Goal: Task Accomplishment & Management: Use online tool/utility

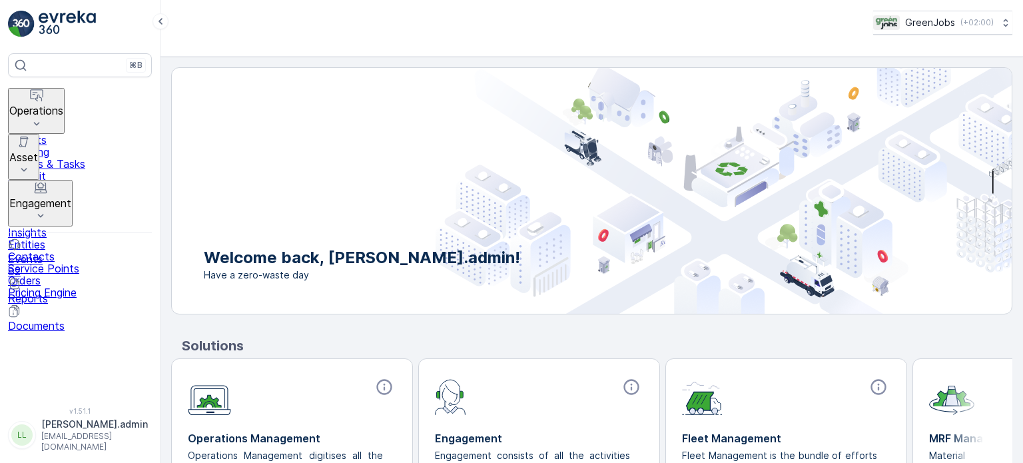
click at [71, 85] on div "⌘B Operations Insights Planning Routes & Tasks Cockpit Settings Asset Assets En…" at bounding box center [80, 222] width 144 height 338
click at [57, 105] on p "Operations" at bounding box center [36, 111] width 54 height 12
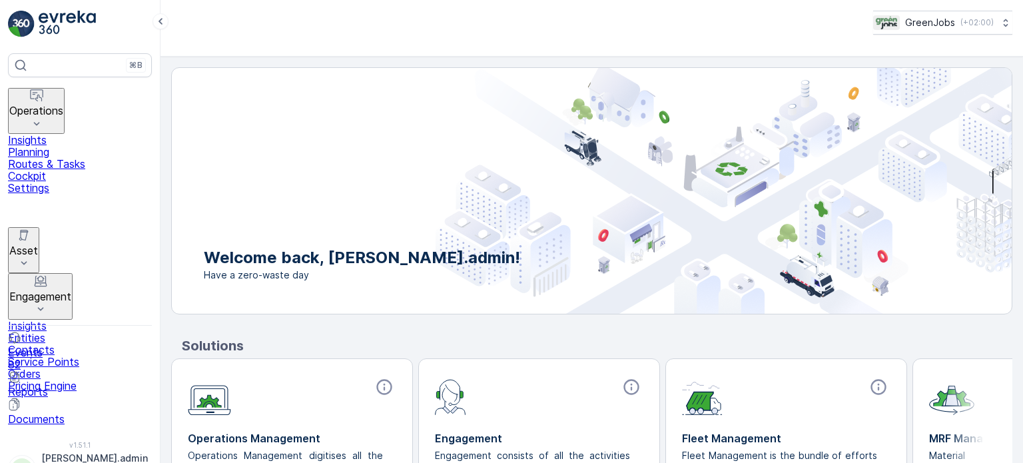
click at [61, 146] on p "Planning" at bounding box center [80, 152] width 144 height 12
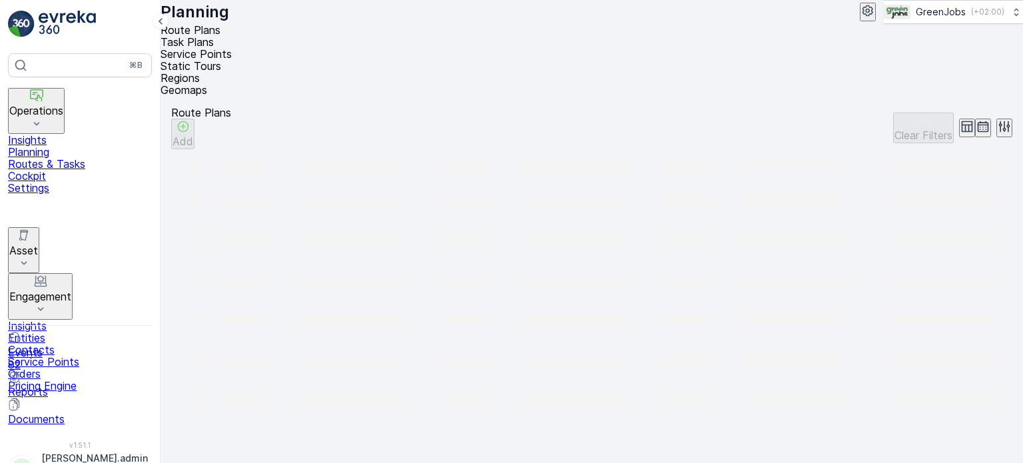
click at [232, 50] on span "Service Points" at bounding box center [195, 53] width 71 height 13
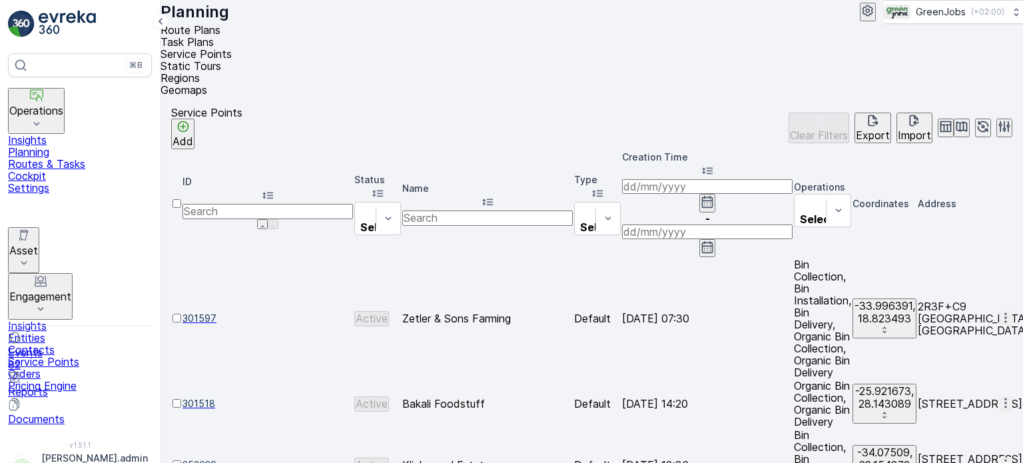
click at [501, 210] on input "text" at bounding box center [487, 217] width 170 height 15
type input "SEE"
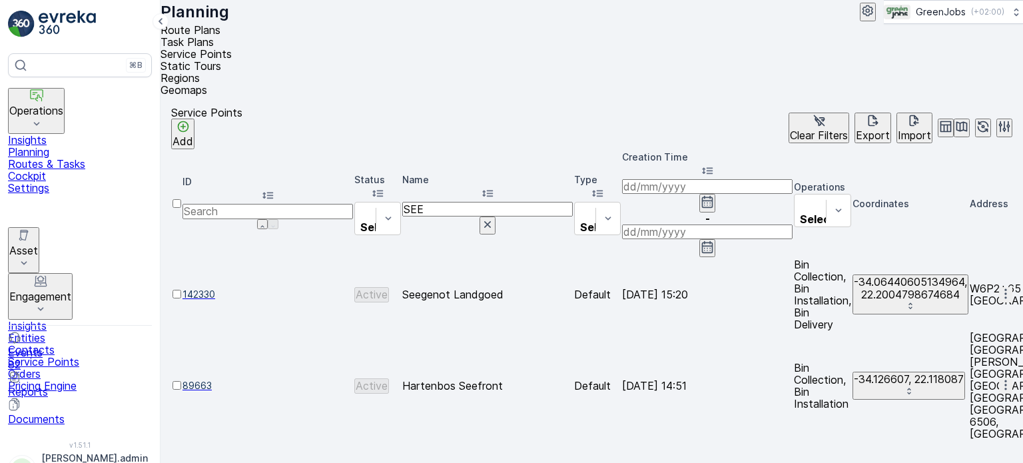
click at [181, 300] on div at bounding box center [176, 300] width 9 height 0
click at [181, 290] on input "checkbox" at bounding box center [176, 294] width 9 height 9
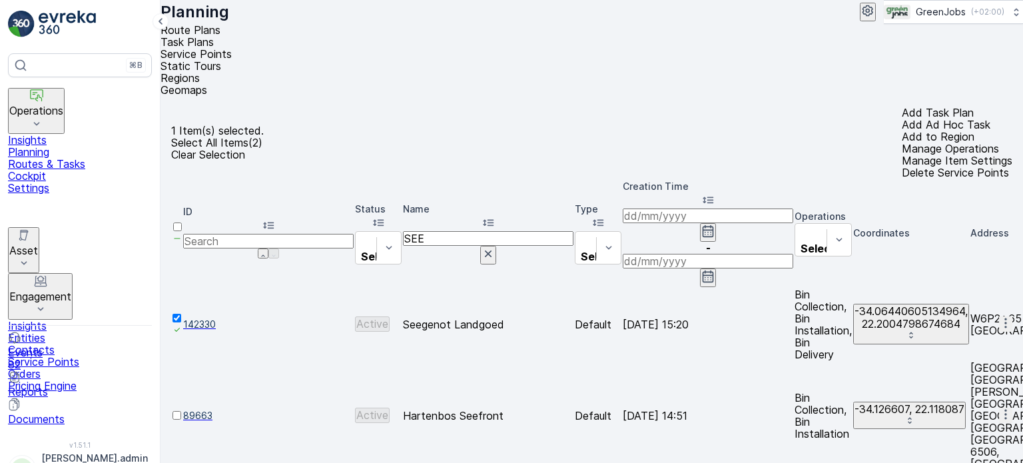
click at [902, 119] on p "Add Ad Hoc Task" at bounding box center [957, 125] width 111 height 12
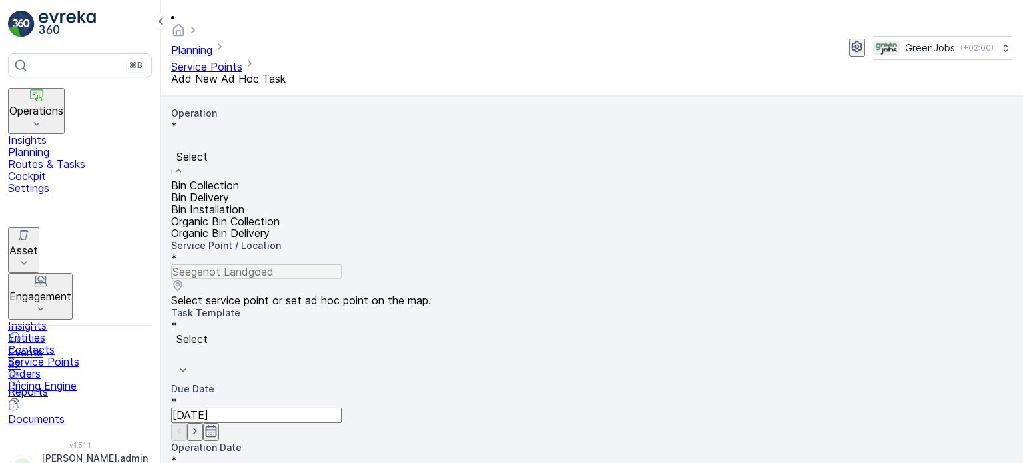
click at [281, 179] on div "Bin Collection" at bounding box center [591, 185] width 841 height 12
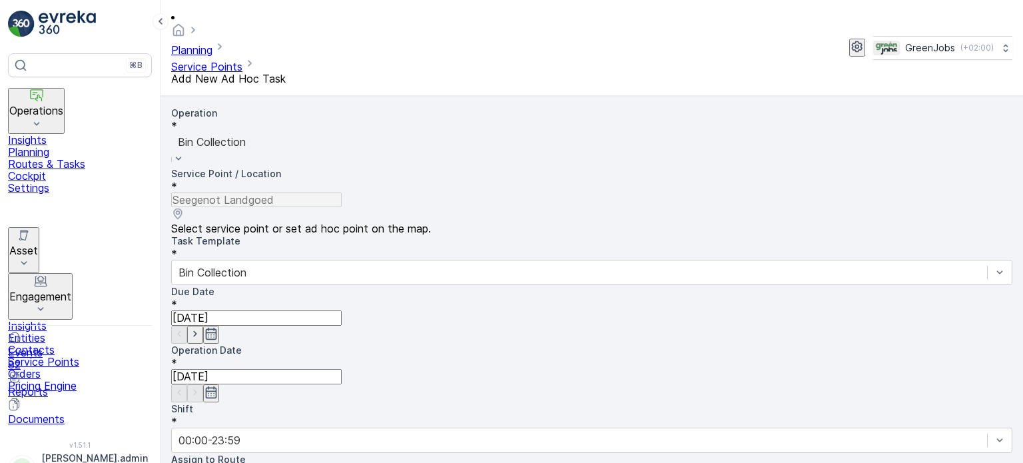
click at [217, 328] on icon "button" at bounding box center [211, 334] width 11 height 12
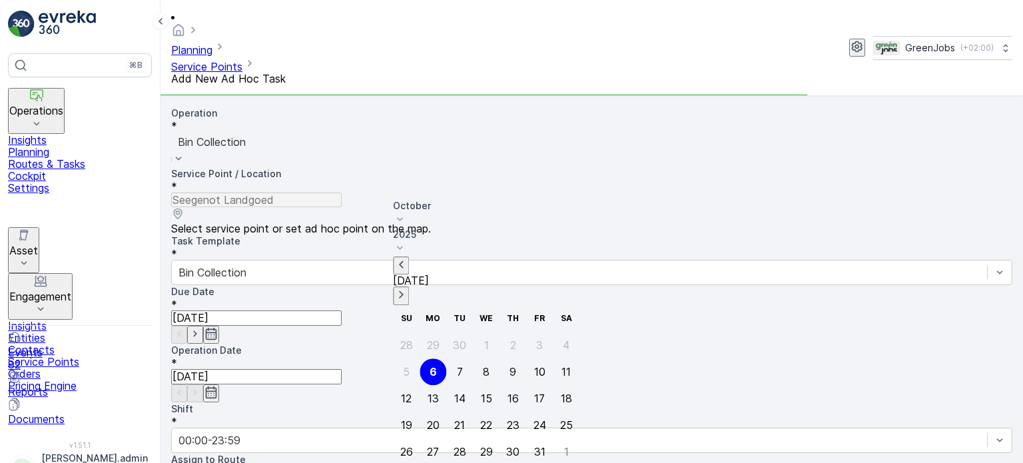
click at [483, 366] on div "8" at bounding box center [486, 372] width 7 height 12
type input "[DATE]"
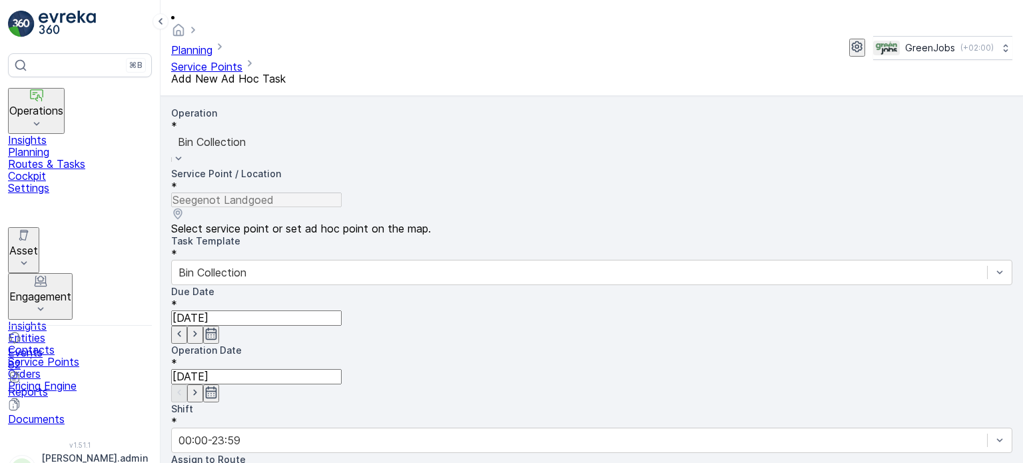
click at [217, 386] on icon "button" at bounding box center [211, 392] width 11 height 12
click at [283, 419] on div "8" at bounding box center [286, 425] width 7 height 12
type input "[DATE]"
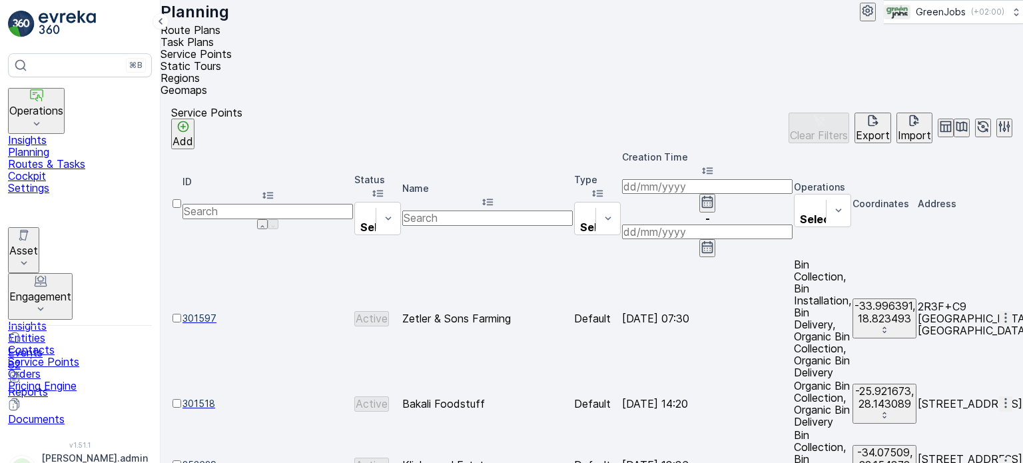
click at [88, 160] on p "Routes & Tasks" at bounding box center [80, 164] width 144 height 12
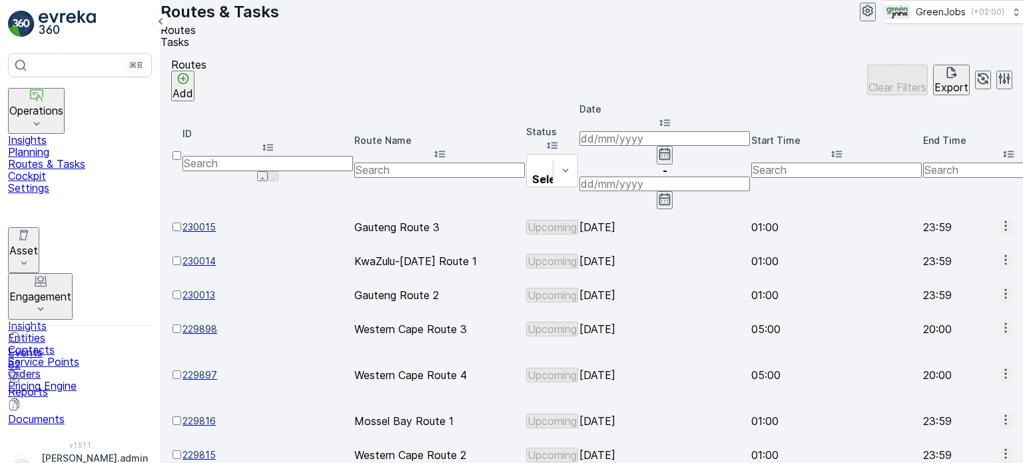
click at [671, 147] on icon "button" at bounding box center [664, 153] width 13 height 13
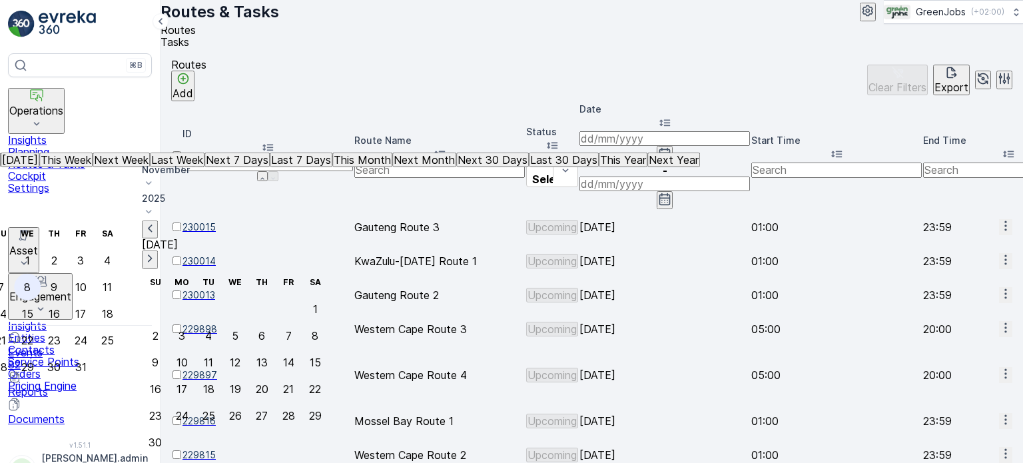
click at [31, 281] on div "8" at bounding box center [27, 287] width 7 height 12
type input "[DATE]"
click at [31, 281] on div "8" at bounding box center [27, 287] width 7 height 12
type input "[DATE]"
click at [31, 281] on div "8" at bounding box center [27, 287] width 7 height 12
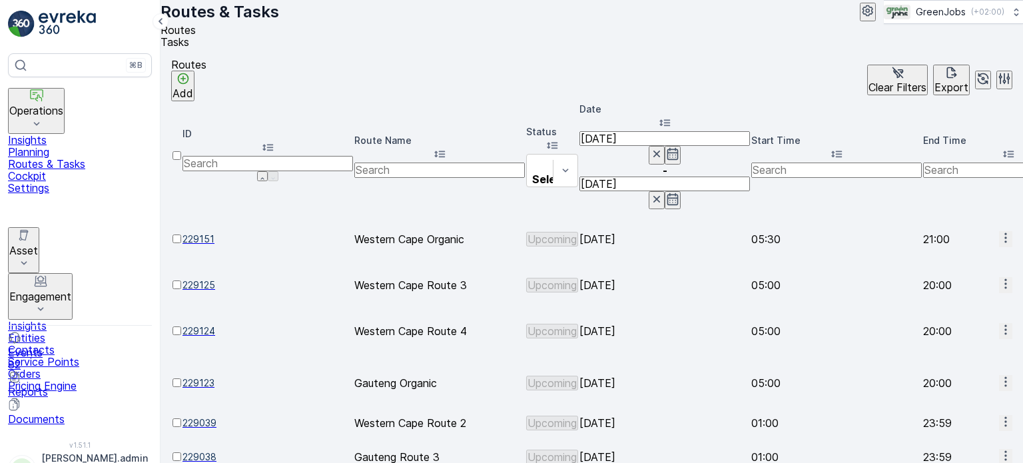
scroll to position [66, 0]
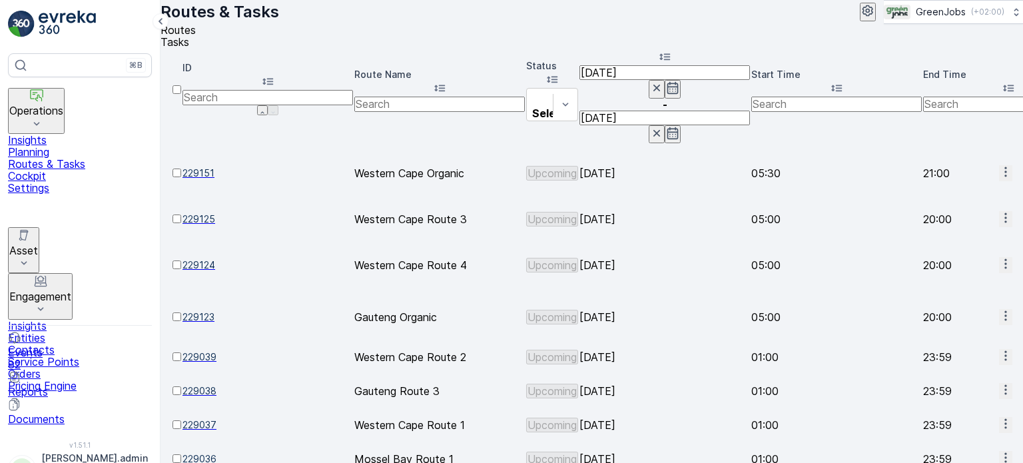
click at [999, 451] on icon "button" at bounding box center [1005, 457] width 13 height 13
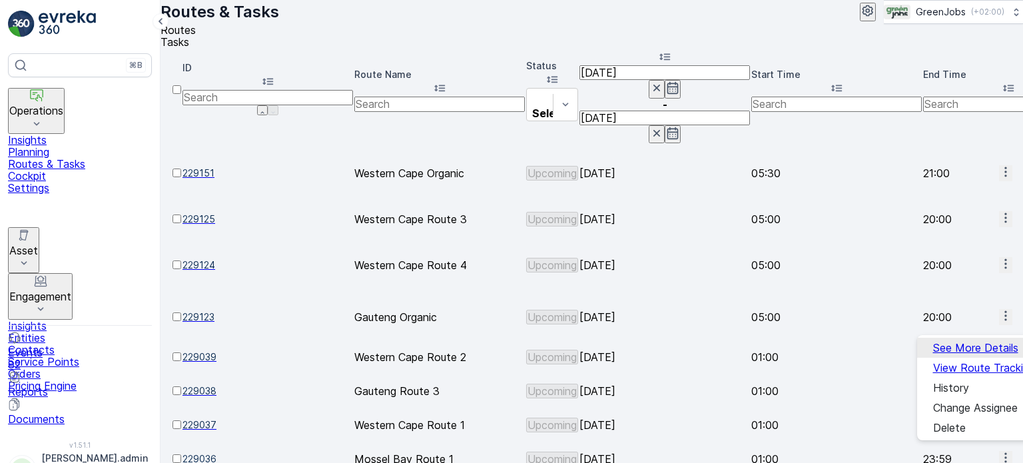
click at [955, 346] on span "See More Details" at bounding box center [975, 348] width 85 height 12
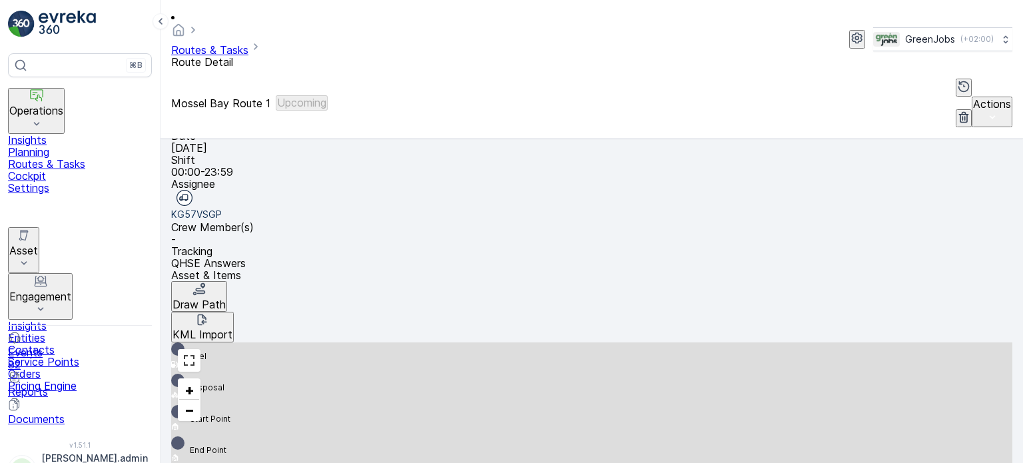
scroll to position [200, 0]
